Goal: Information Seeking & Learning: Learn about a topic

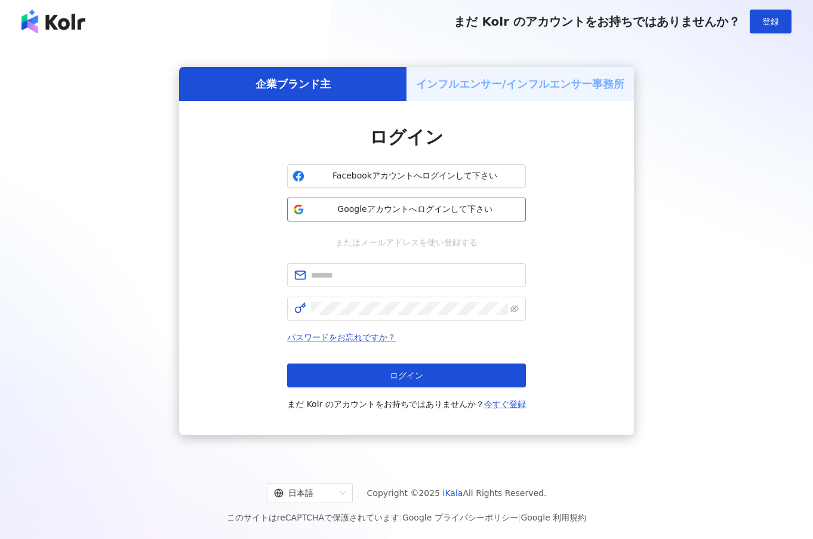
click at [383, 207] on span "Googleアカウントへログインして下さい" at bounding box center [414, 210] width 211 height 12
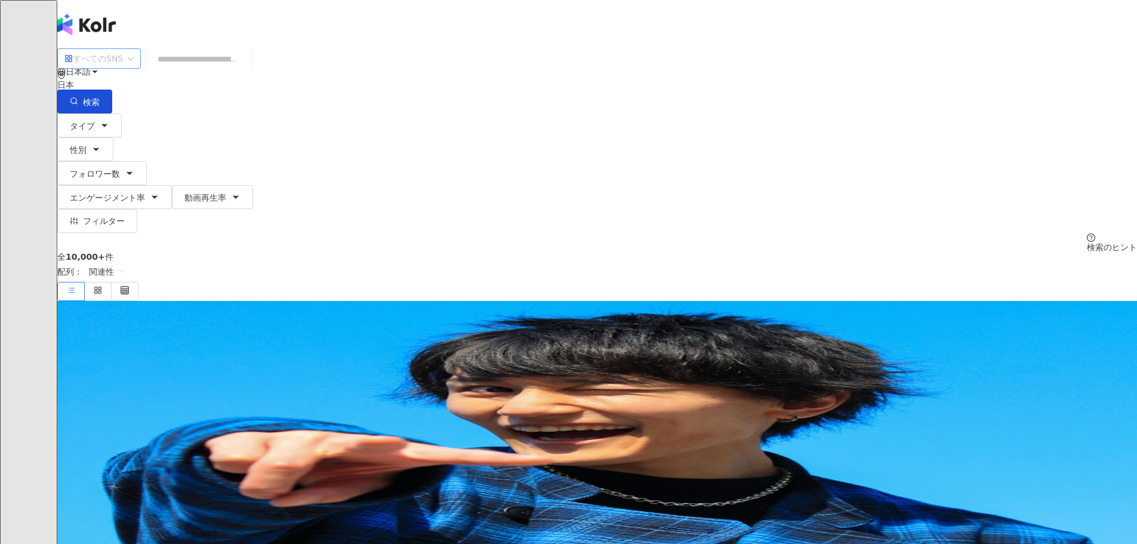
click at [134, 68] on span "すべてのSNS" at bounding box center [98, 58] width 69 height 19
click at [812, 76] on div "日本" at bounding box center [597, 79] width 1080 height 19
click at [812, 100] on div "台湾" at bounding box center [1012, 93] width 17 height 13
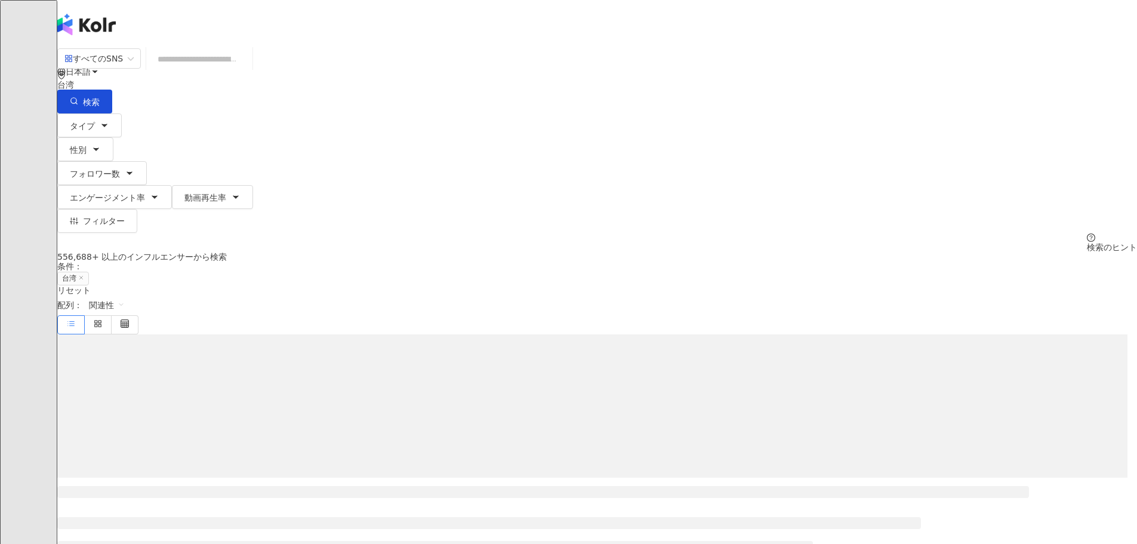
click at [248, 60] on input "search" at bounding box center [199, 59] width 97 height 23
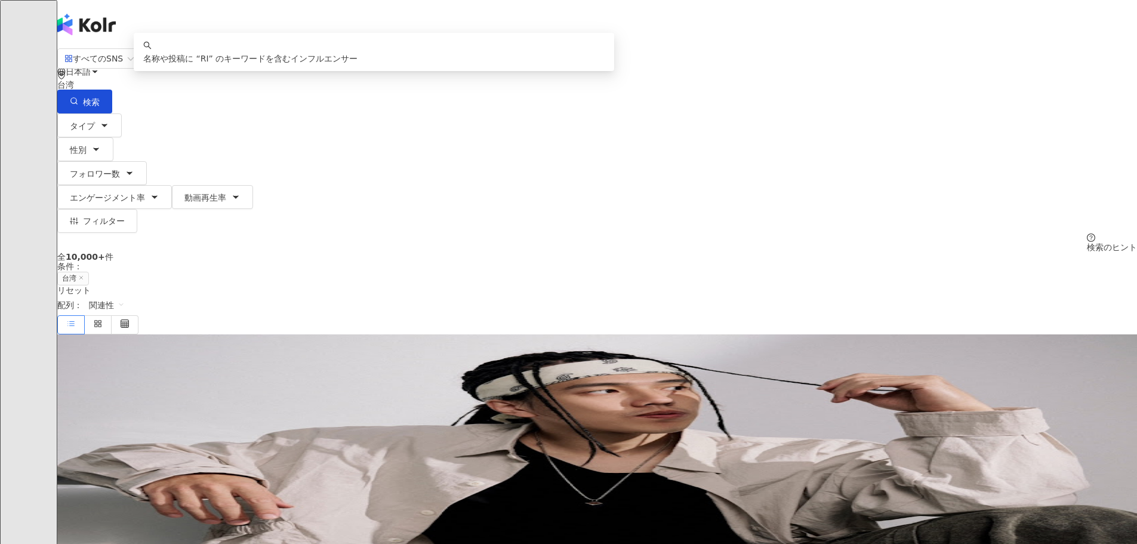
type input "*"
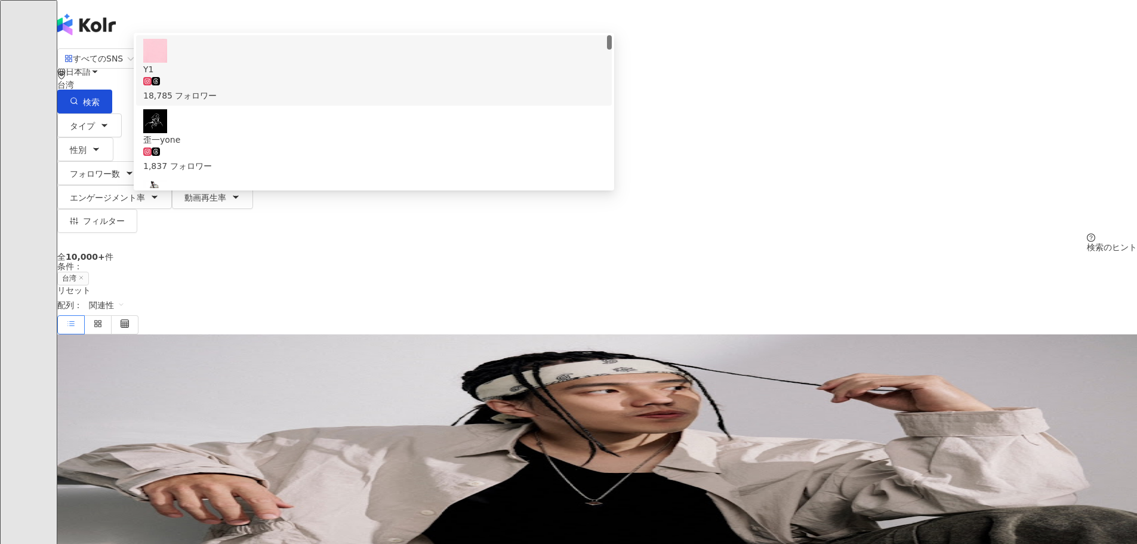
click at [248, 70] on input "**" at bounding box center [199, 59] width 97 height 23
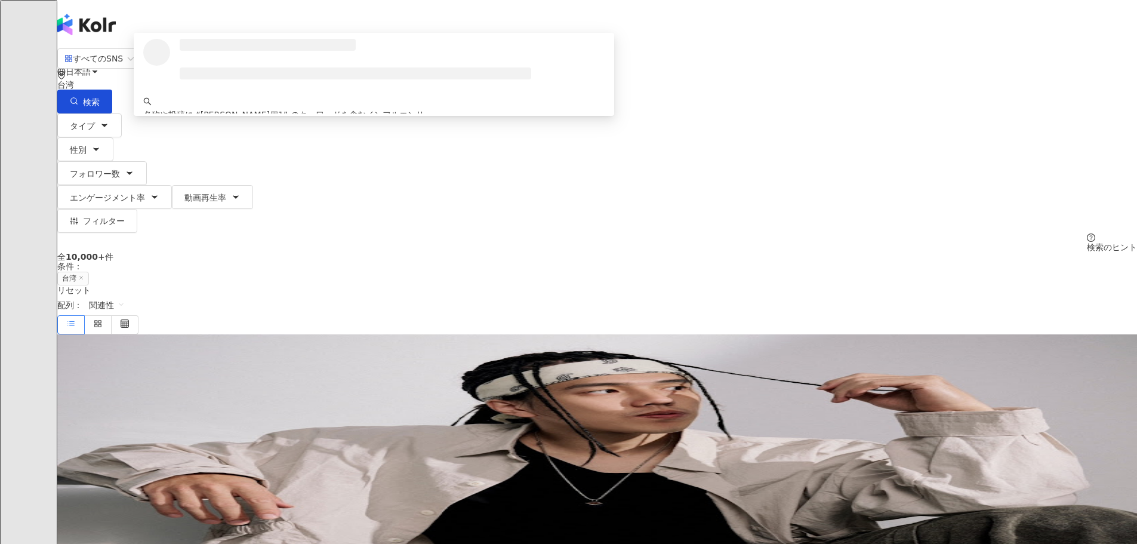
type input "******"
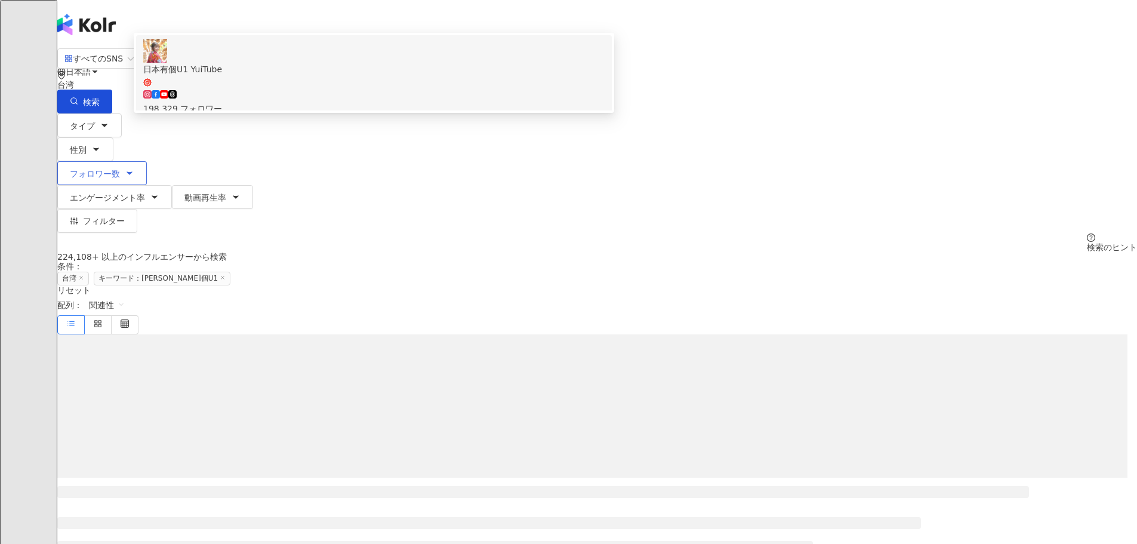
click at [404, 115] on div "198,329 フォロワー" at bounding box center [373, 102] width 461 height 26
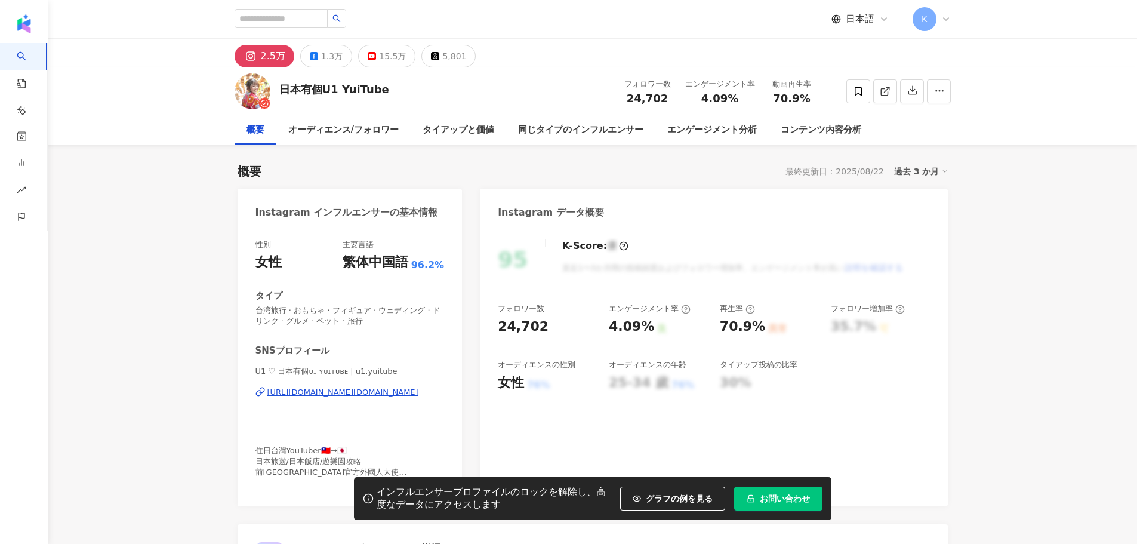
click at [255, 96] on img at bounding box center [253, 91] width 36 height 36
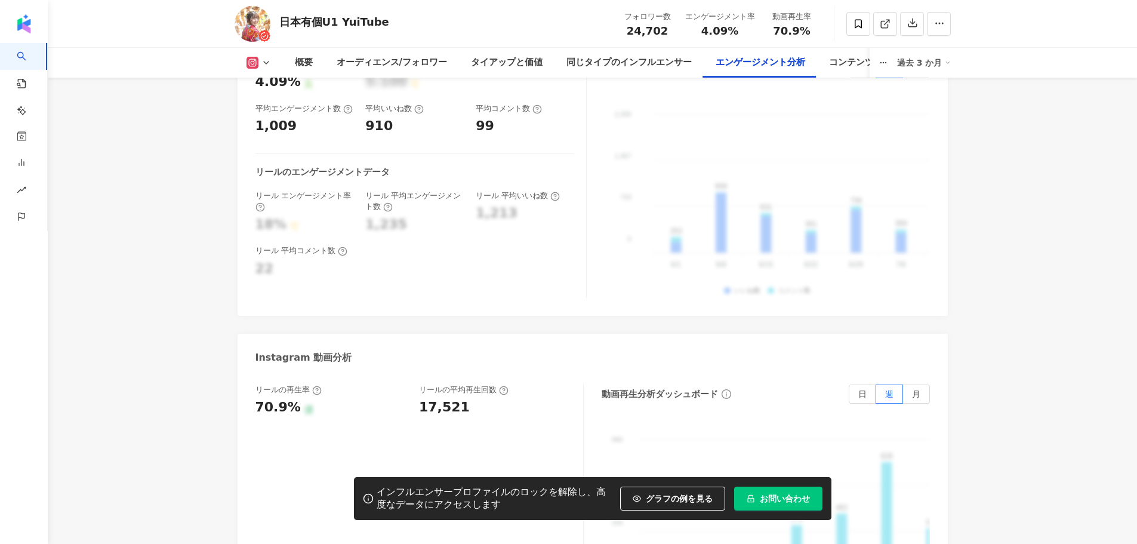
scroll to position [2388, 0]
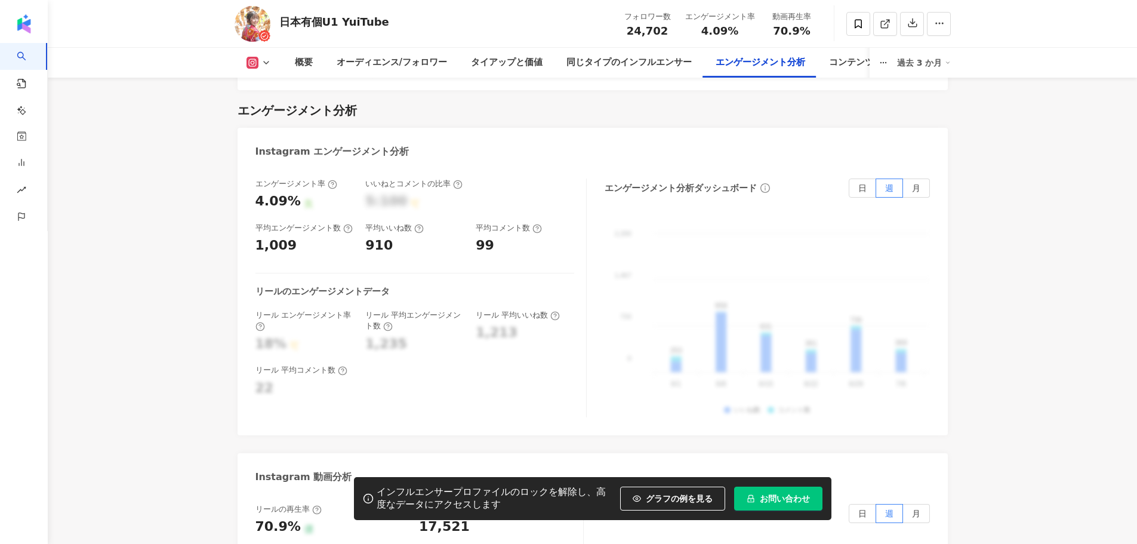
click at [266, 62] on icon at bounding box center [266, 63] width 10 height 10
click at [276, 112] on button "Facebook" at bounding box center [272, 112] width 61 height 17
click at [263, 60] on icon at bounding box center [266, 63] width 10 height 10
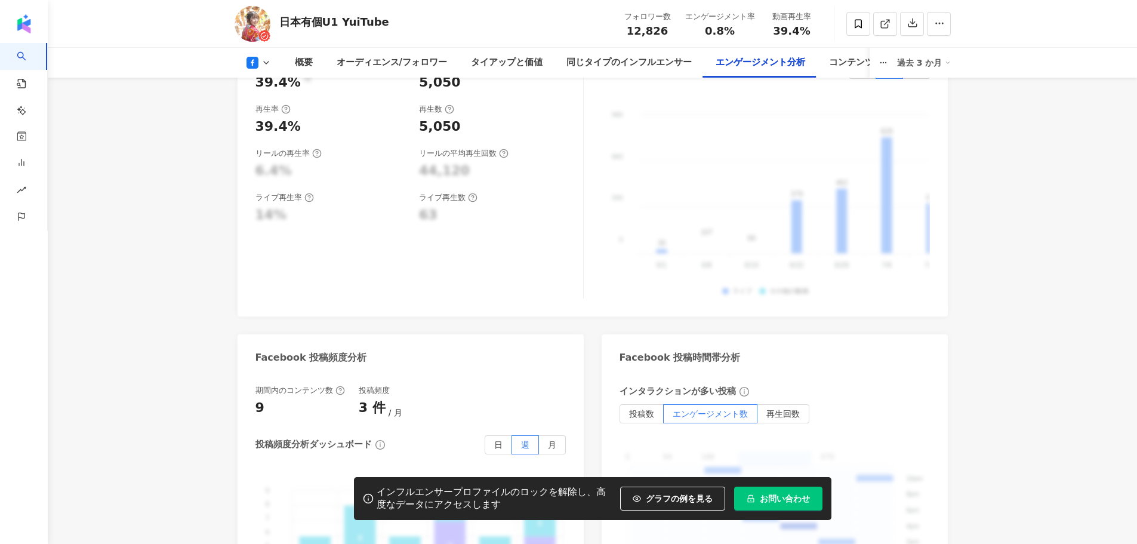
click at [263, 63] on icon at bounding box center [266, 63] width 10 height 10
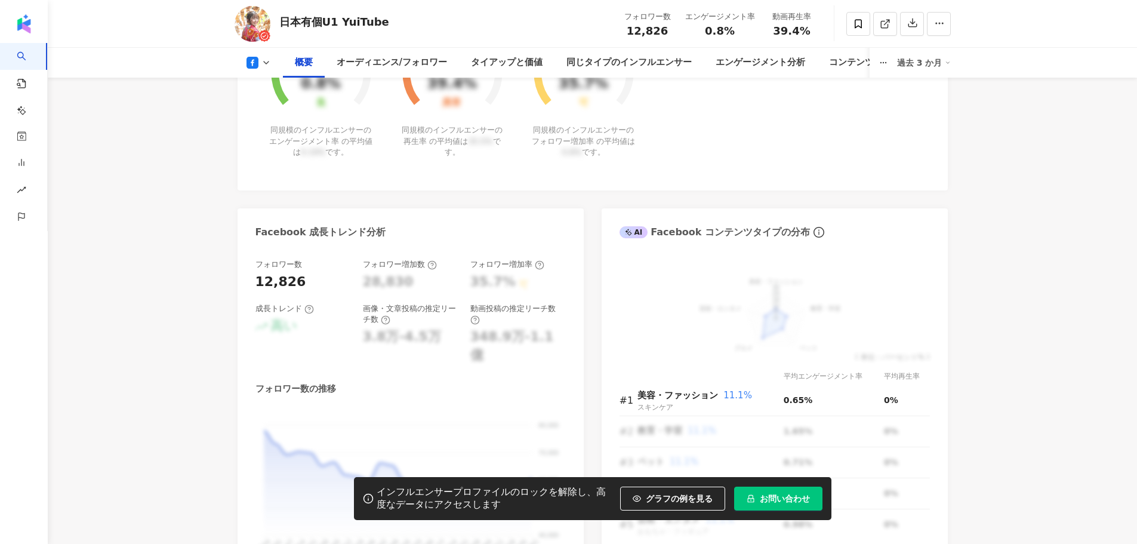
scroll to position [597, 0]
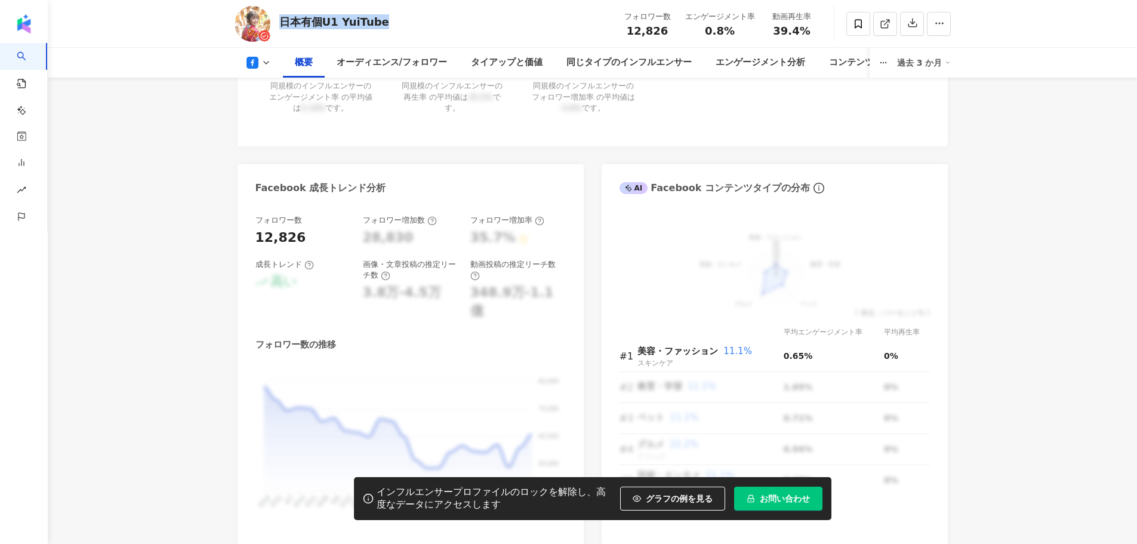
drag, startPoint x: 387, startPoint y: 23, endPoint x: 276, endPoint y: 21, distance: 111.1
click at [276, 21] on div "日本有個U1 YuiTube フォロワー数 12,826 エンゲージメント率 0.8% 動画再生率 39.4%" at bounding box center [593, 23] width 764 height 47
copy div "日本有個U1 YuiTube"
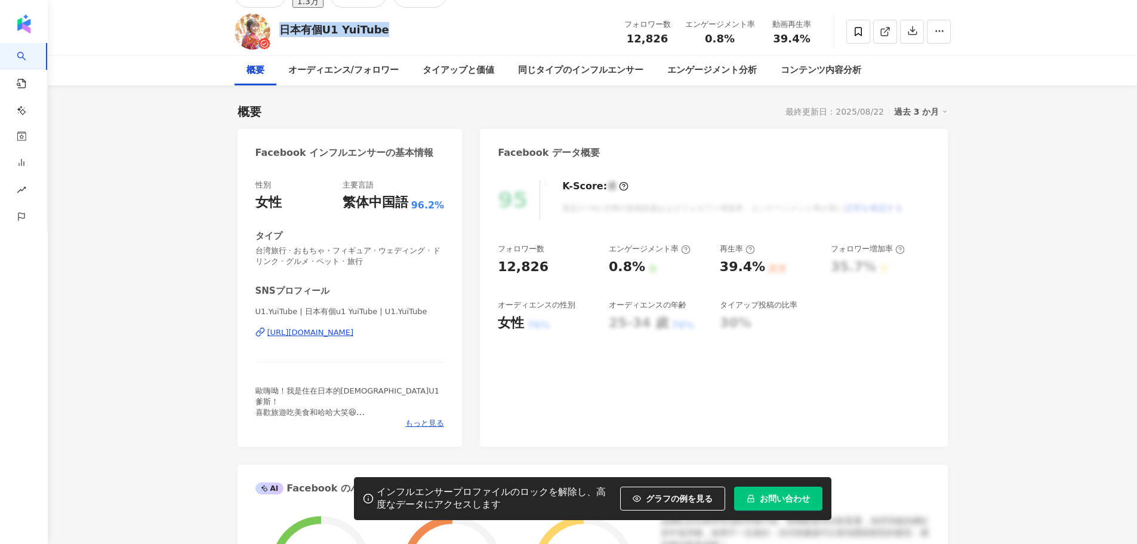
scroll to position [0, 0]
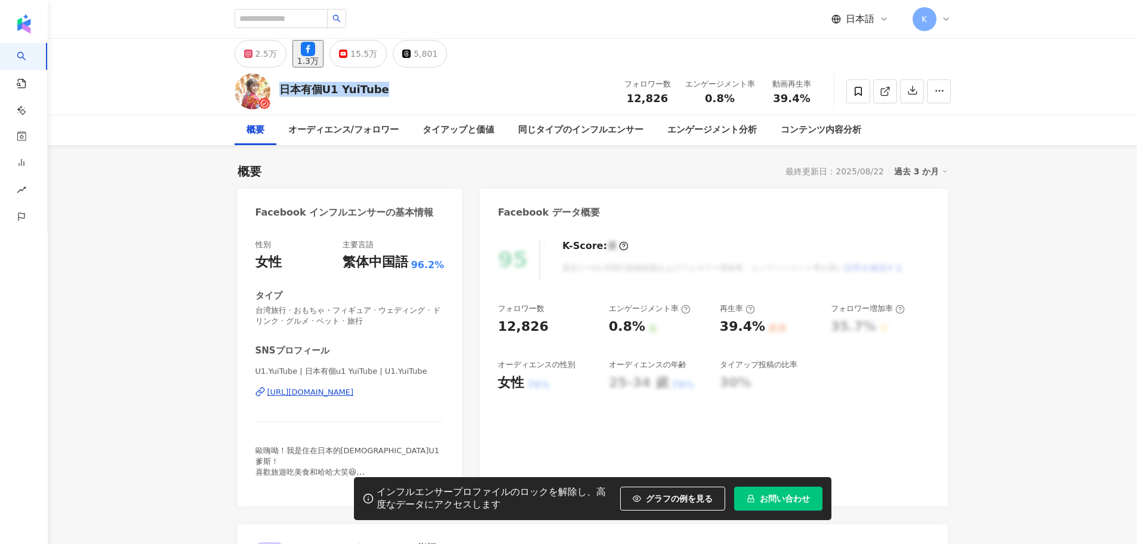
click at [244, 93] on img at bounding box center [253, 91] width 36 height 36
click at [270, 129] on div "概要" at bounding box center [256, 130] width 42 height 30
click at [328, 391] on div "[URL][DOMAIN_NAME]" at bounding box center [310, 392] width 87 height 11
